Goal: Task Accomplishment & Management: Manage account settings

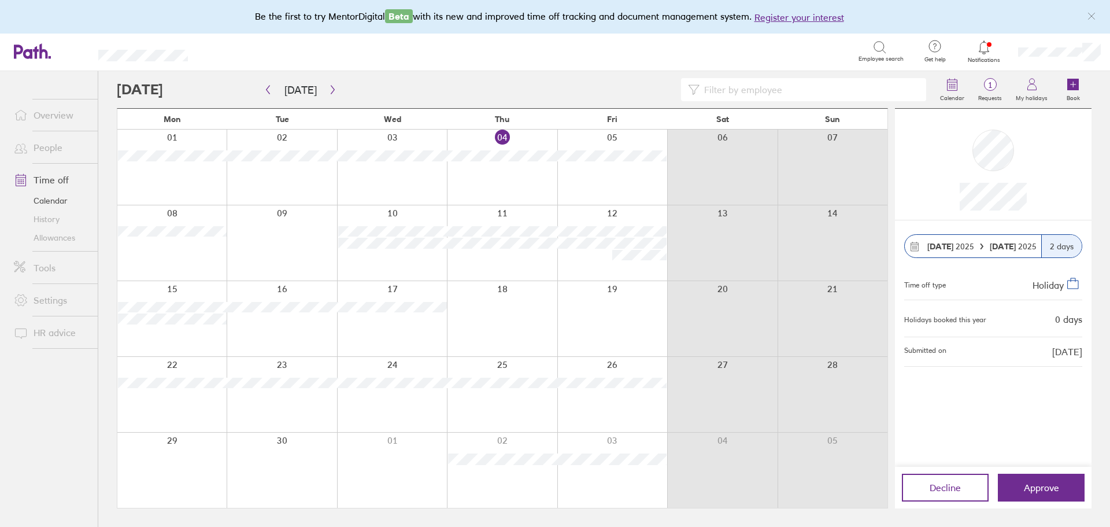
click at [987, 47] on icon at bounding box center [984, 46] width 10 height 13
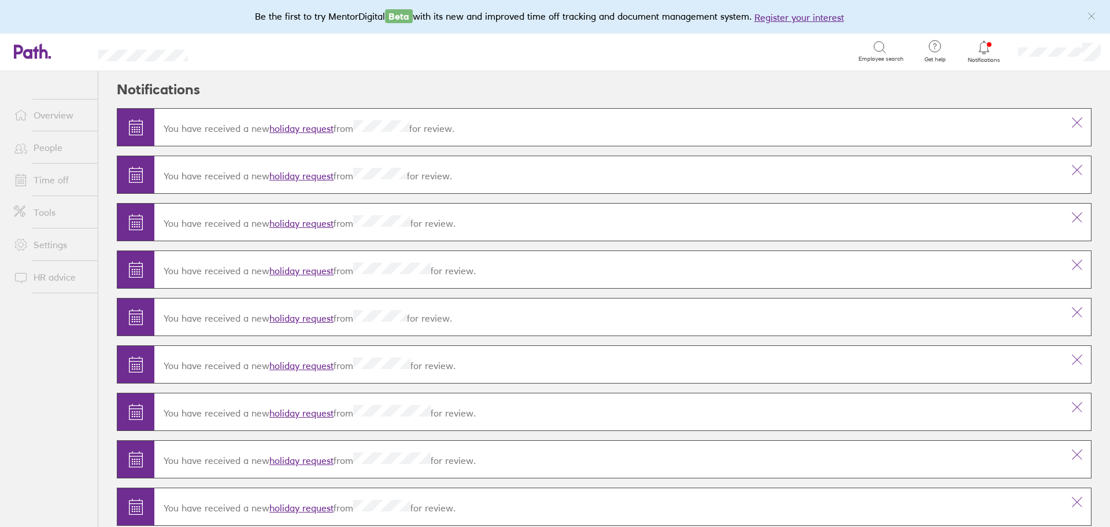
click at [306, 128] on link "holiday request" at bounding box center [301, 129] width 64 height 12
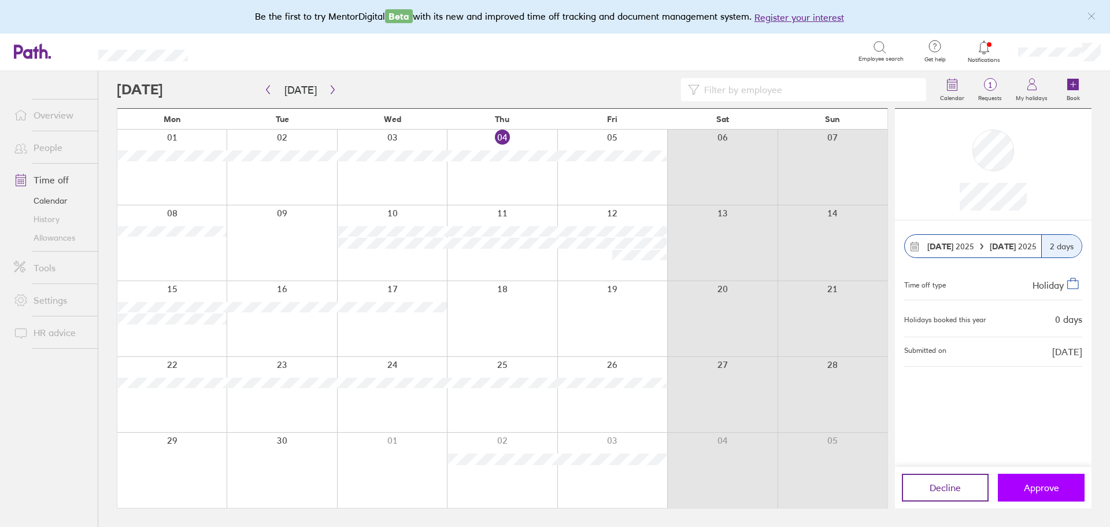
click at [1024, 494] on button "Approve" at bounding box center [1041, 487] width 87 height 28
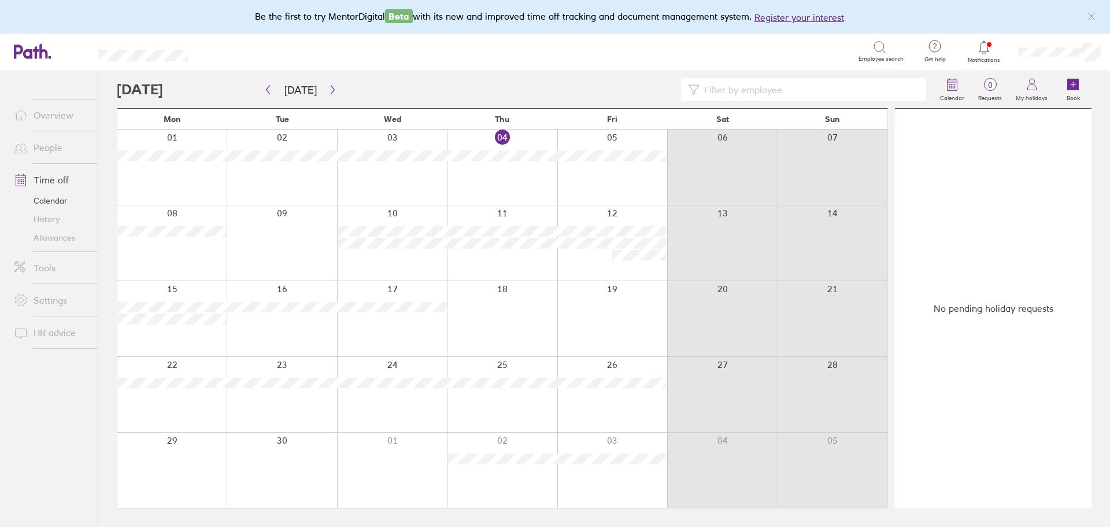
click at [989, 49] on icon at bounding box center [984, 47] width 14 height 14
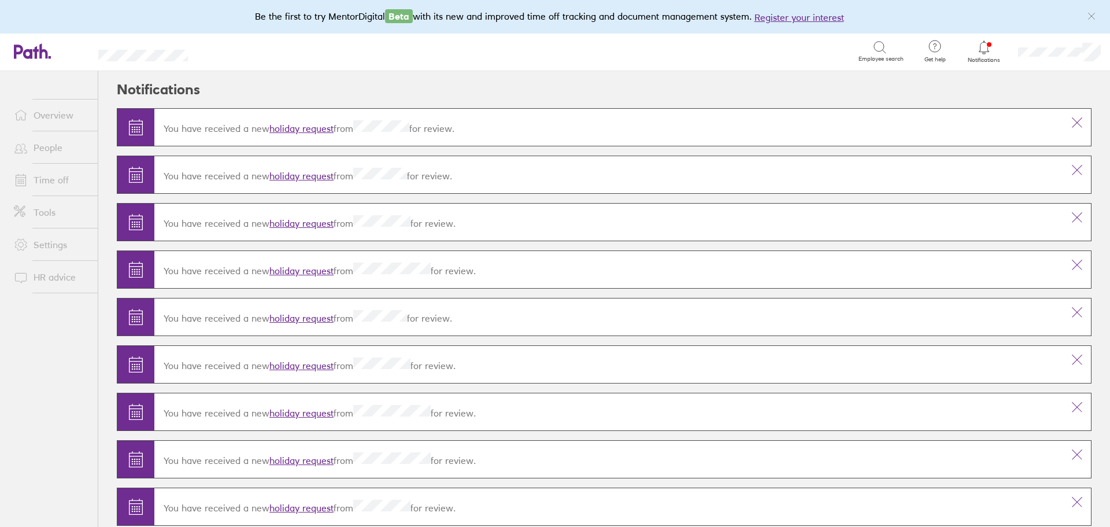
click at [307, 174] on link "holiday request" at bounding box center [301, 176] width 64 height 12
